Goal: Find specific page/section: Find specific page/section

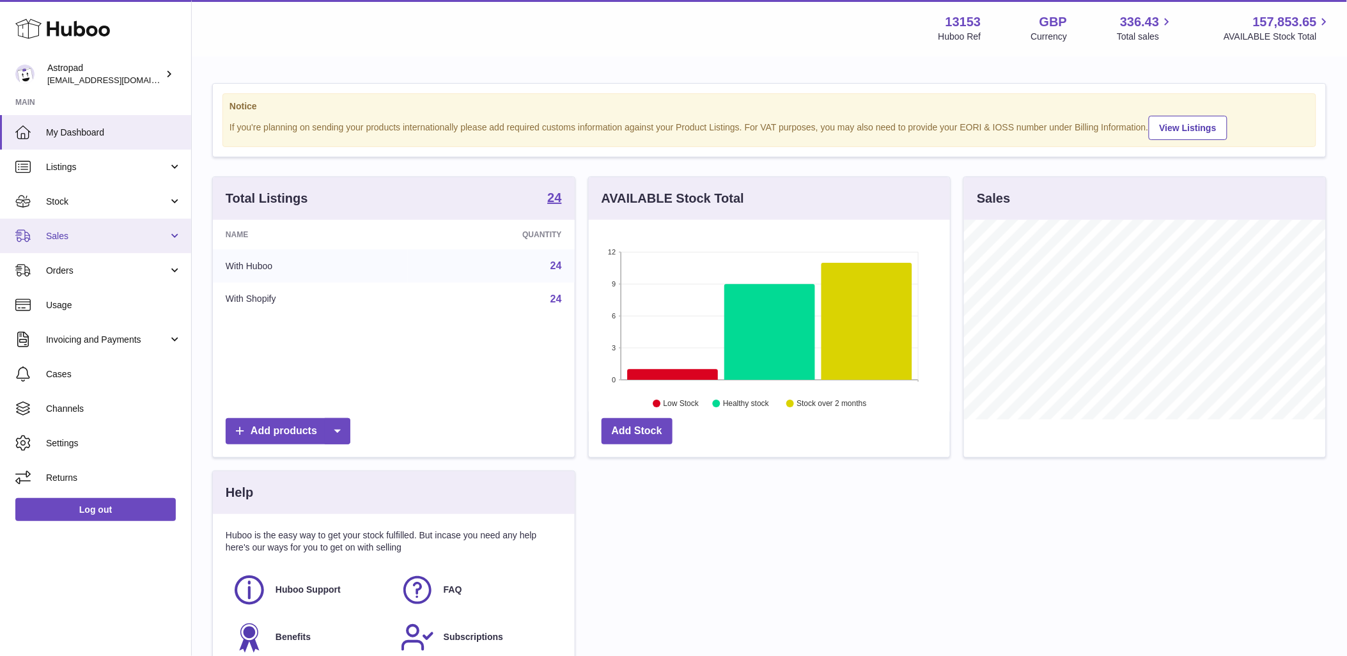
scroll to position [199, 361]
click at [79, 237] on span "Sales" at bounding box center [107, 236] width 122 height 12
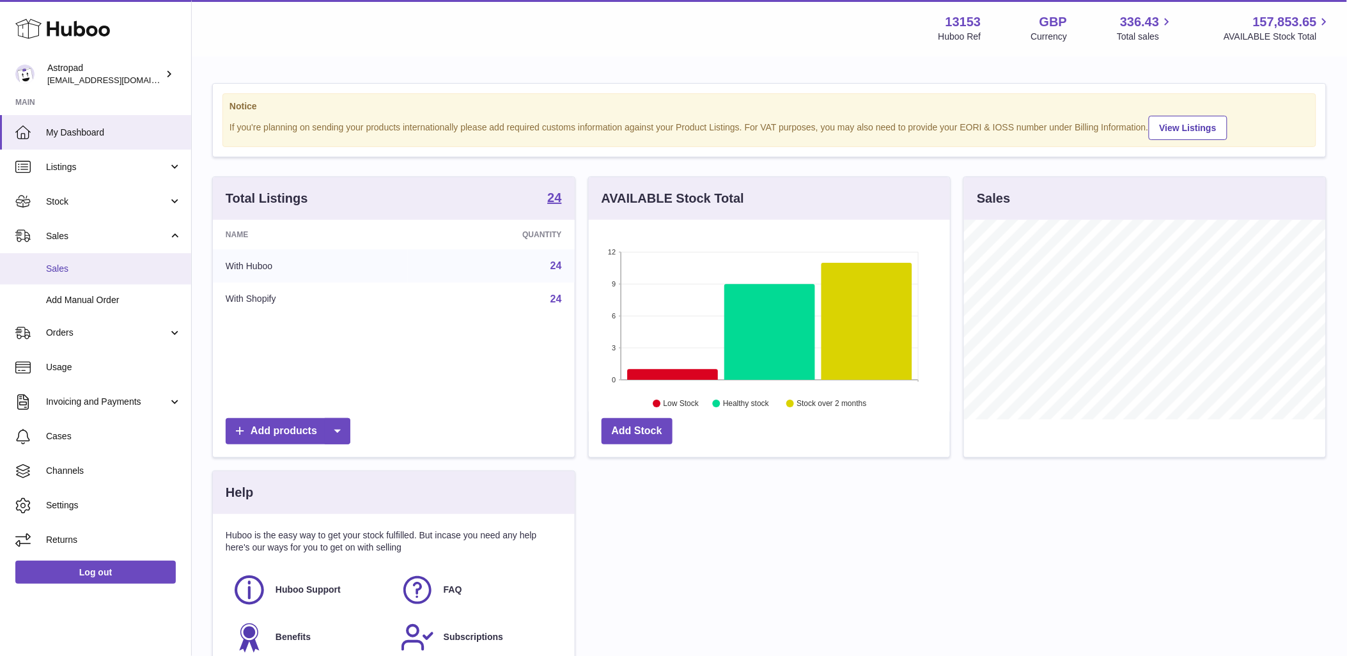
click at [100, 272] on span "Sales" at bounding box center [113, 269] width 135 height 12
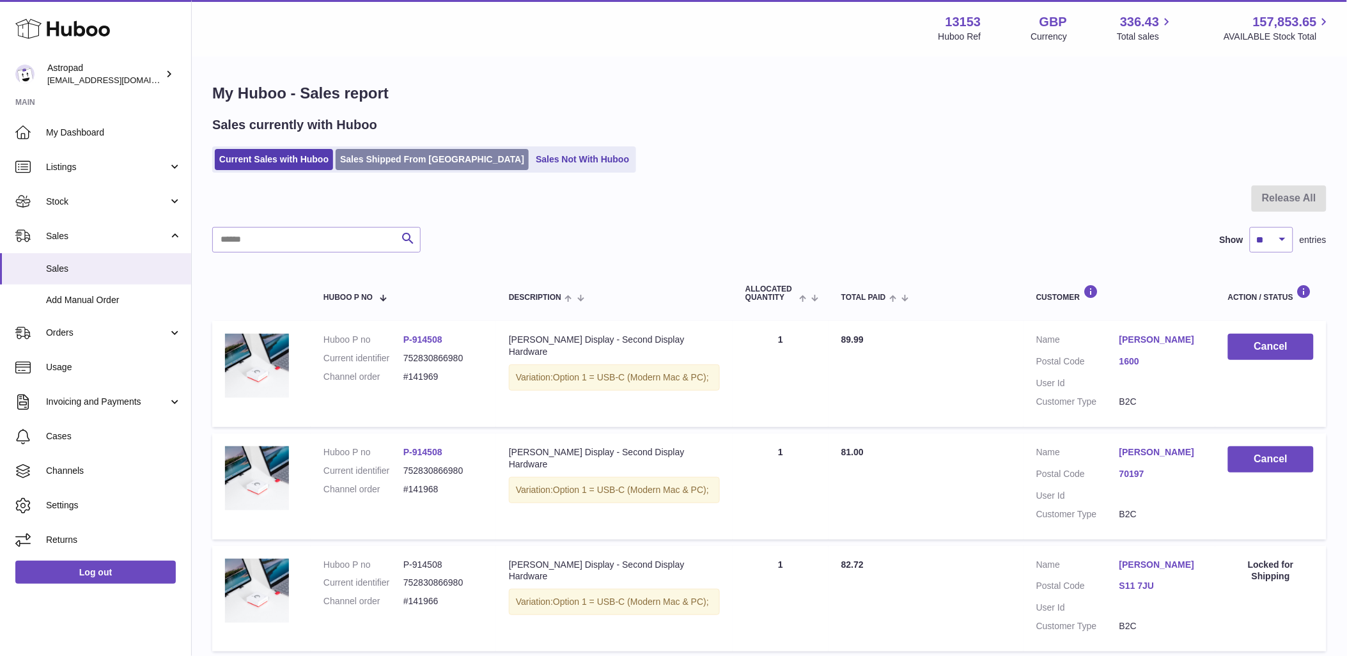
click at [371, 161] on link "Sales Shipped From [GEOGRAPHIC_DATA]" at bounding box center [432, 159] width 193 height 21
